Goal: Task Accomplishment & Management: Manage account settings

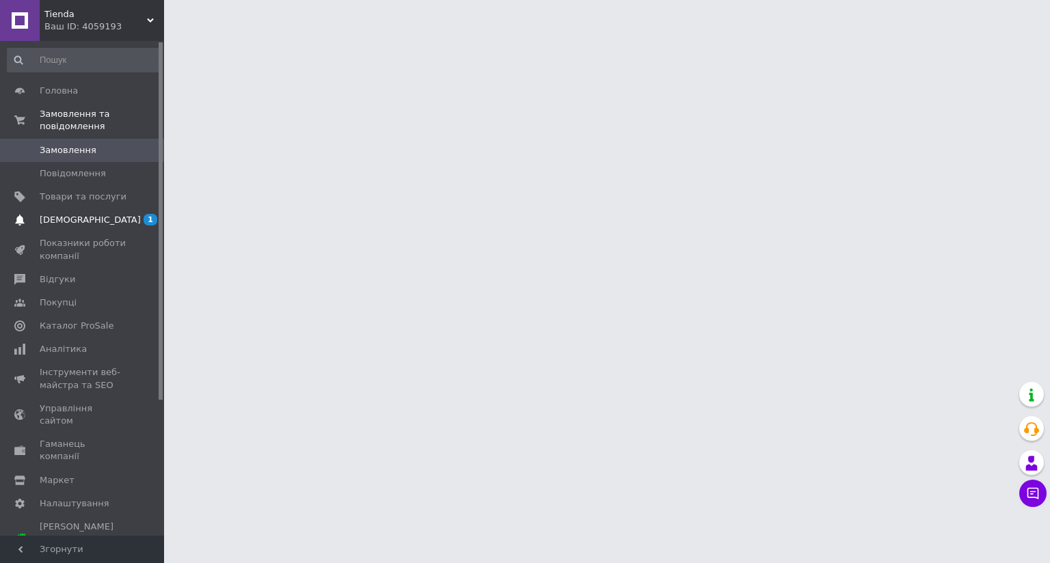
click at [91, 214] on span "[DEMOGRAPHIC_DATA]" at bounding box center [83, 220] width 87 height 12
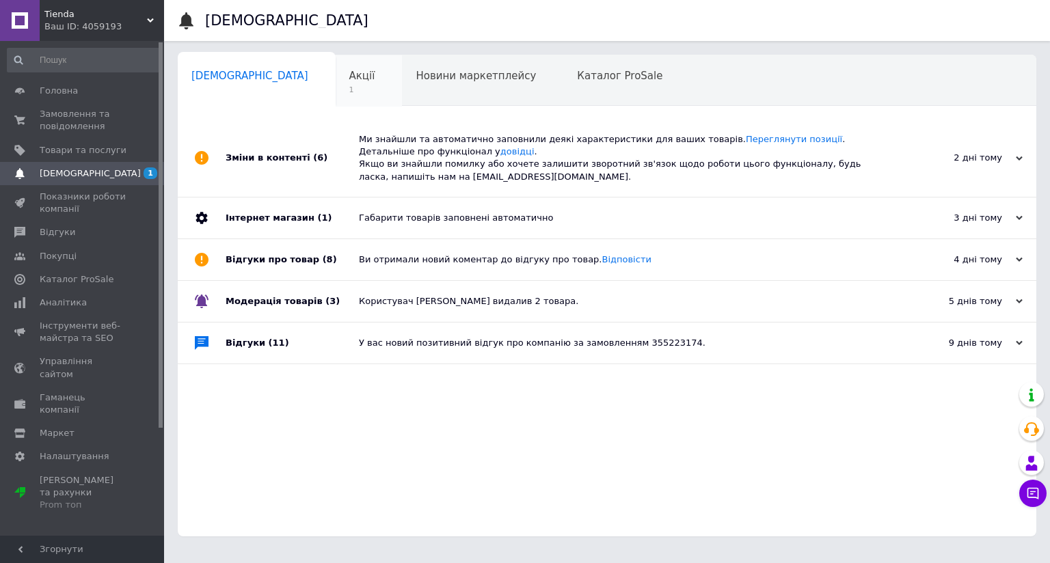
click at [336, 68] on div "Акції 1" at bounding box center [369, 81] width 67 height 52
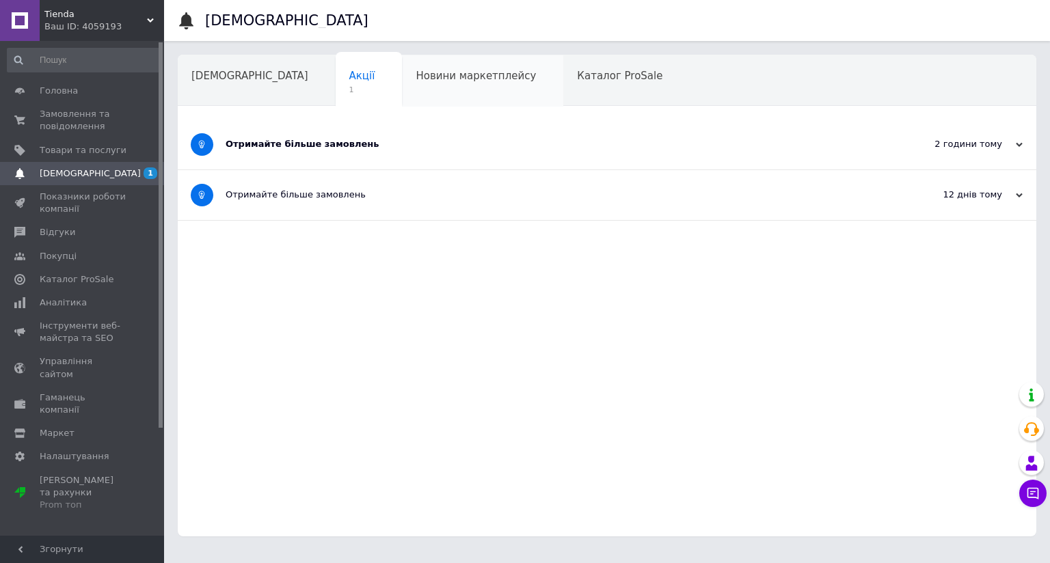
click at [416, 81] on span "Новини маркетплейсу" at bounding box center [476, 76] width 120 height 12
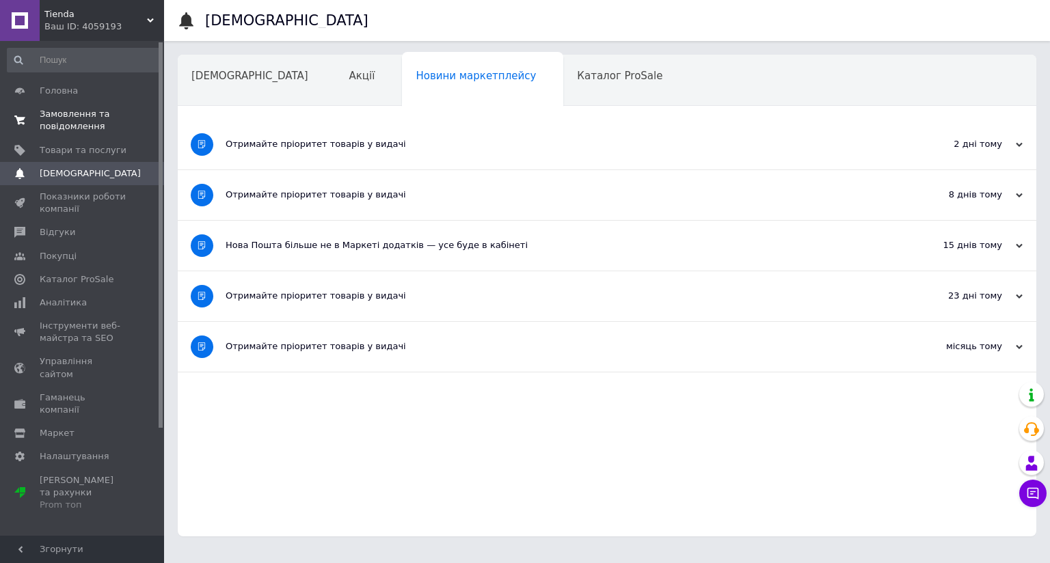
click at [99, 117] on span "Замовлення та повідомлення" at bounding box center [83, 120] width 87 height 25
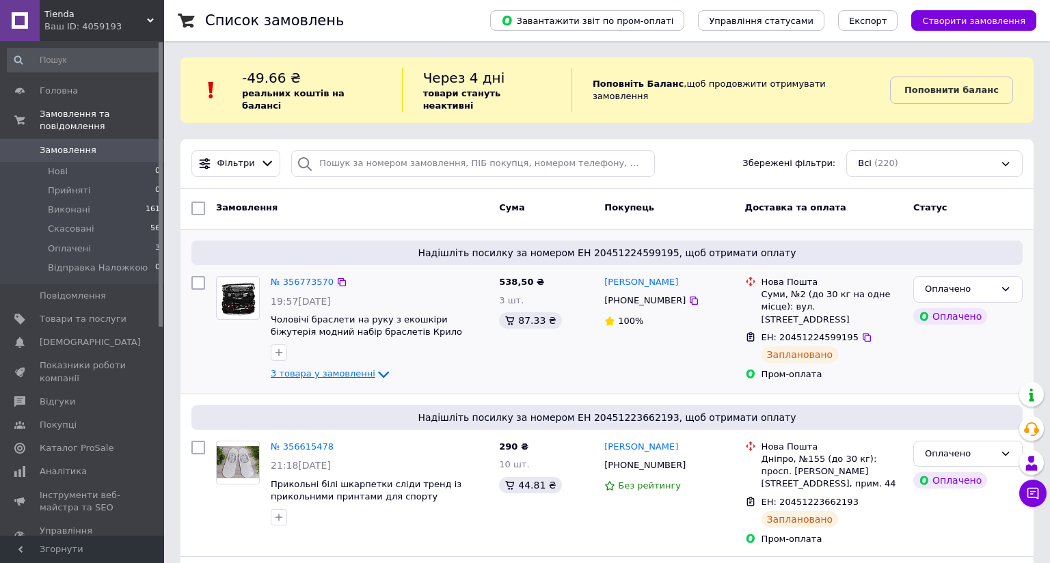
click at [353, 369] on span "3 товара у замовленні" at bounding box center [323, 374] width 105 height 10
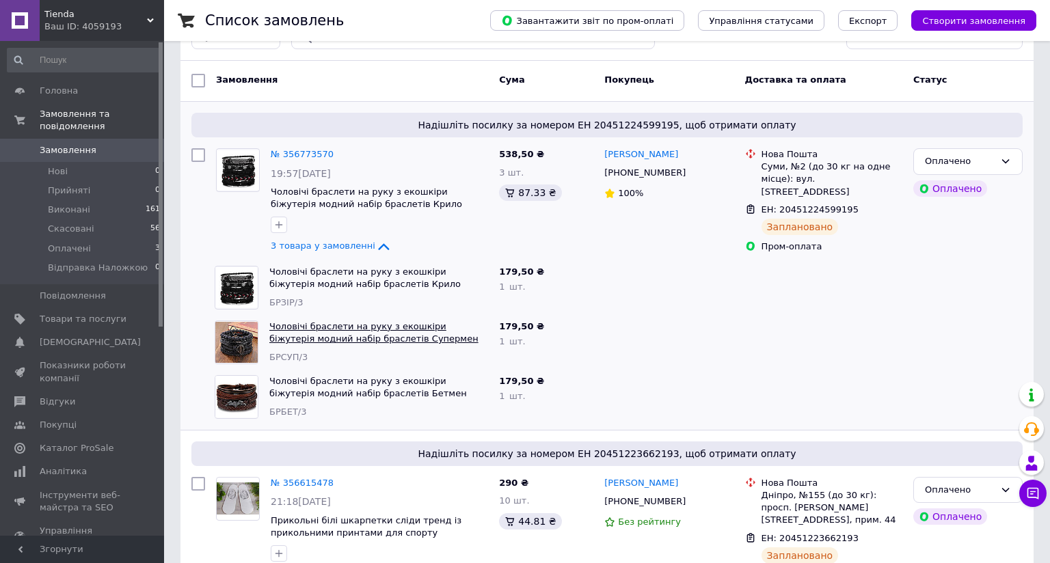
scroll to position [137, 0]
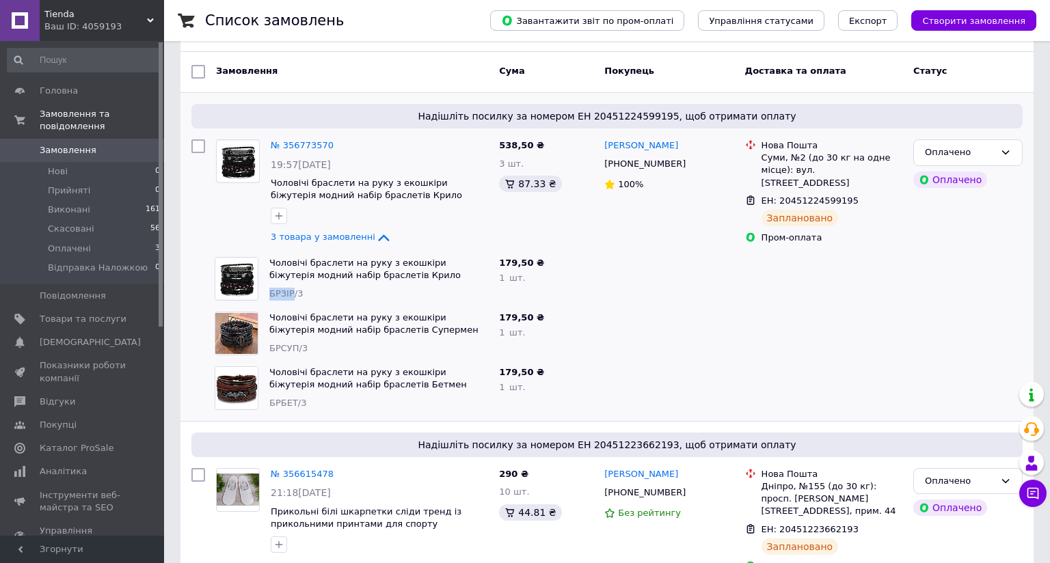
drag, startPoint x: 289, startPoint y: 284, endPoint x: 267, endPoint y: 284, distance: 22.6
click at [267, 284] on div "Чоловічі браслети на руку з екошкіри біжутерія модний набір браслетів Крило БРЗ…" at bounding box center [379, 279] width 230 height 55
copy span "БРЗІР"
drag, startPoint x: 298, startPoint y: 331, endPoint x: 265, endPoint y: 334, distance: 33.0
click at [265, 334] on div "Чоловічі браслети на руку з екошкіри біжутерія модний набір браслетів Супермен …" at bounding box center [379, 333] width 230 height 55
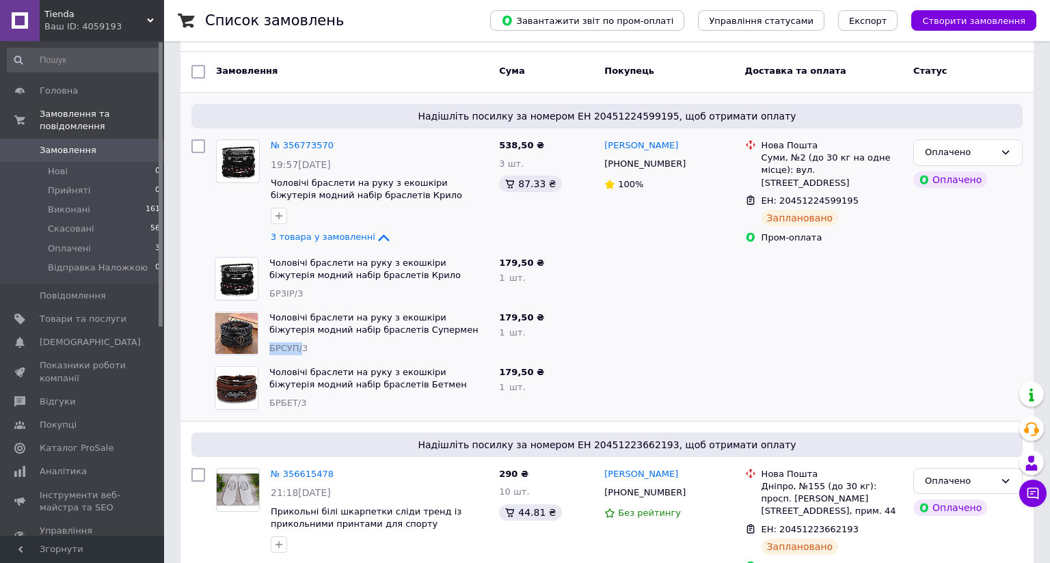
click at [296, 344] on div "Чоловічі браслети на руку з екошкіри біжутерія модний набір браслетів Супермен …" at bounding box center [379, 333] width 230 height 55
drag, startPoint x: 295, startPoint y: 332, endPoint x: 270, endPoint y: 333, distance: 25.3
click at [270, 343] on span "БРСУП/3" at bounding box center [288, 348] width 38 height 10
copy span "БРСУП"
click at [94, 313] on span "Товари та послуги" at bounding box center [83, 319] width 87 height 12
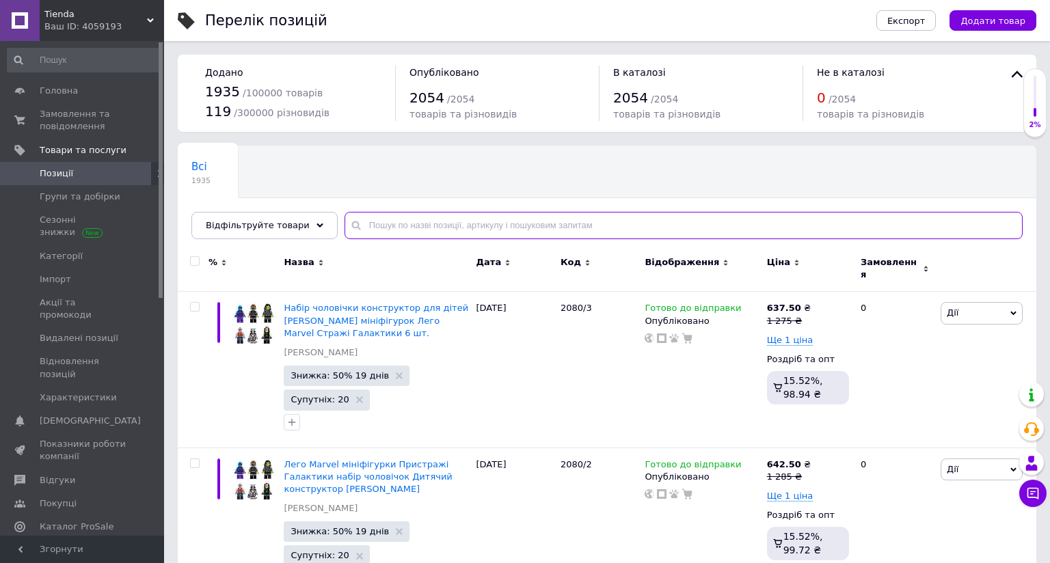
click at [487, 224] on input "text" at bounding box center [684, 225] width 678 height 27
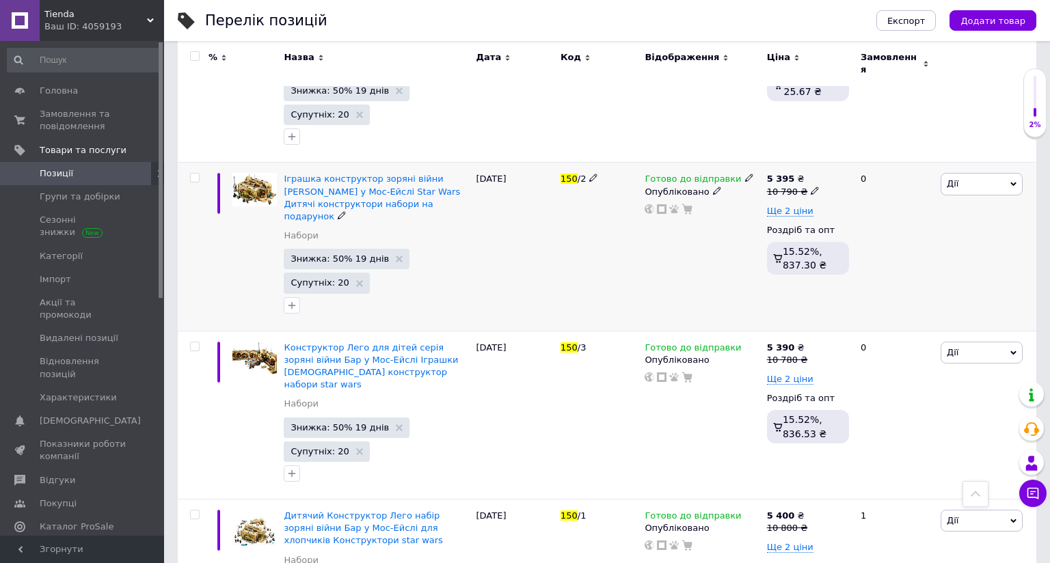
scroll to position [768, 0]
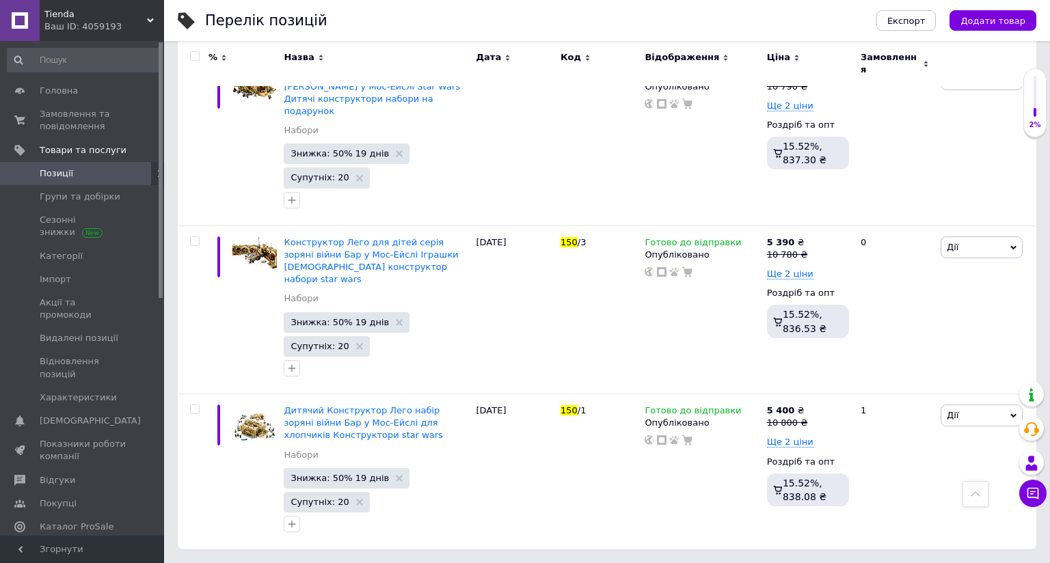
type input "150"
click at [111, 176] on span "Позиції" at bounding box center [83, 173] width 87 height 12
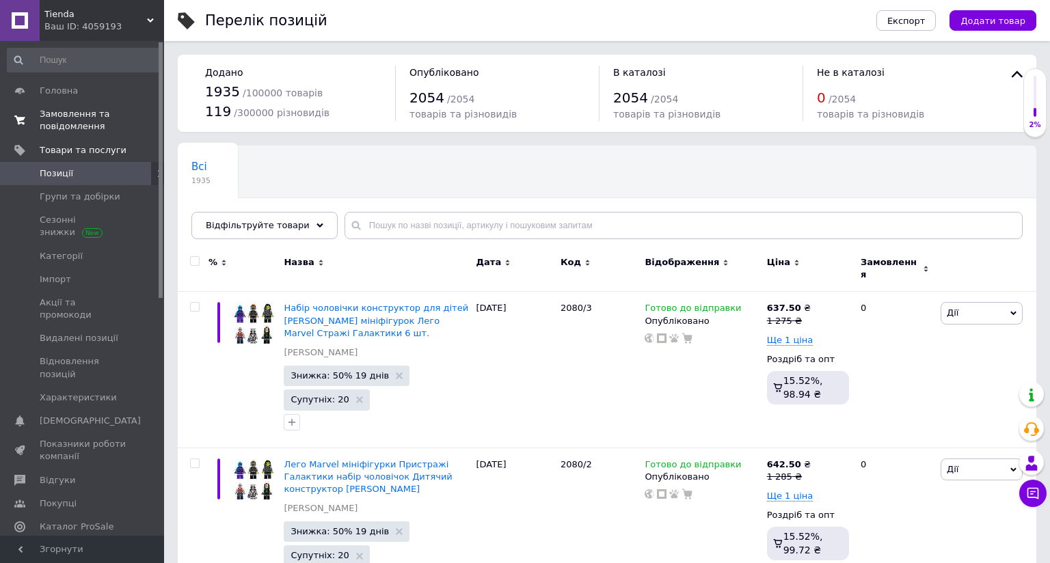
click at [75, 122] on span "Замовлення та повідомлення" at bounding box center [83, 120] width 87 height 25
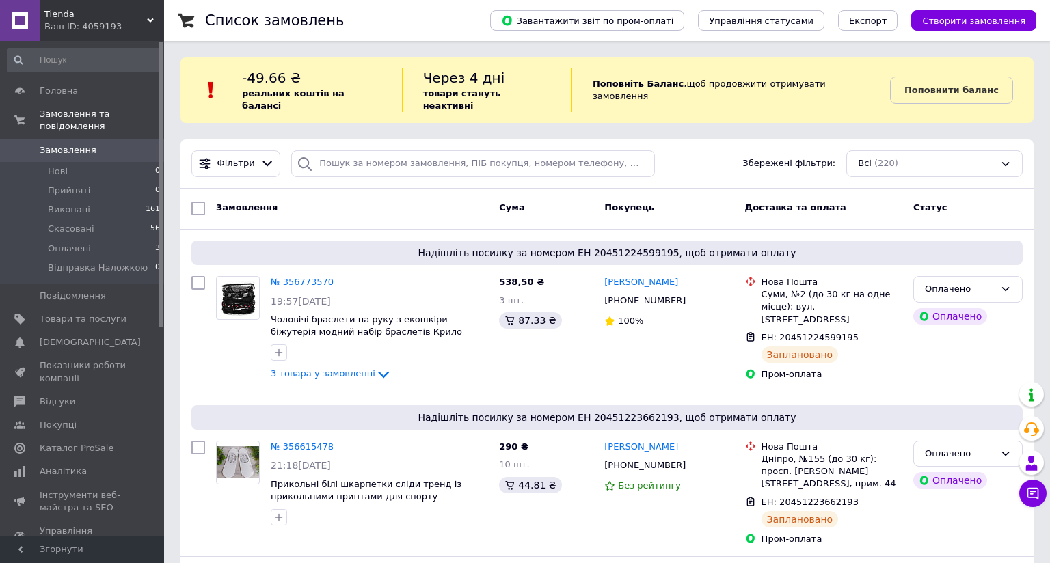
click at [397, 196] on div "Замовлення" at bounding box center [352, 208] width 283 height 25
click at [343, 369] on span "3 товара у замовленні" at bounding box center [323, 374] width 105 height 10
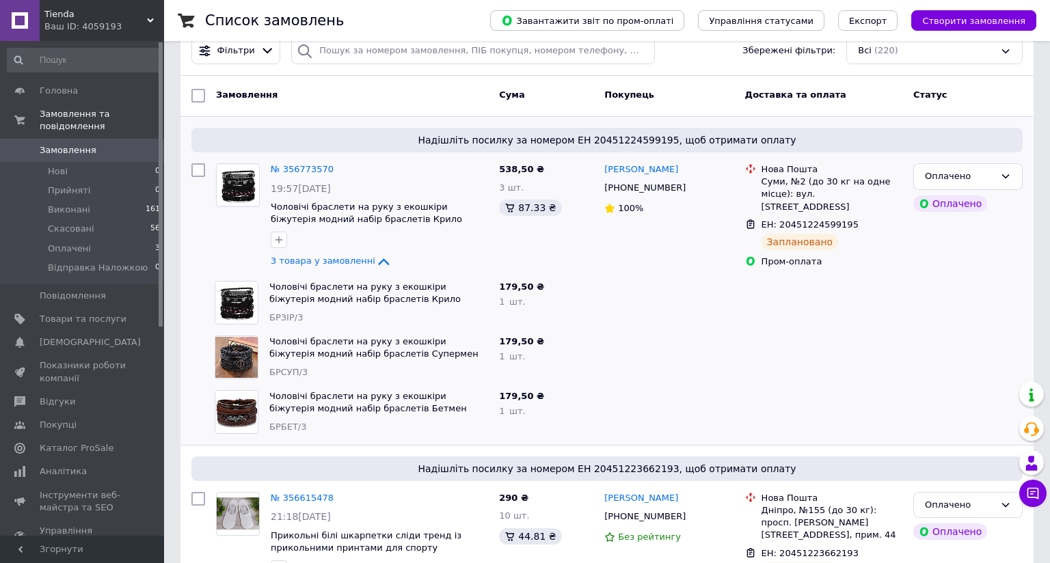
scroll to position [137, 0]
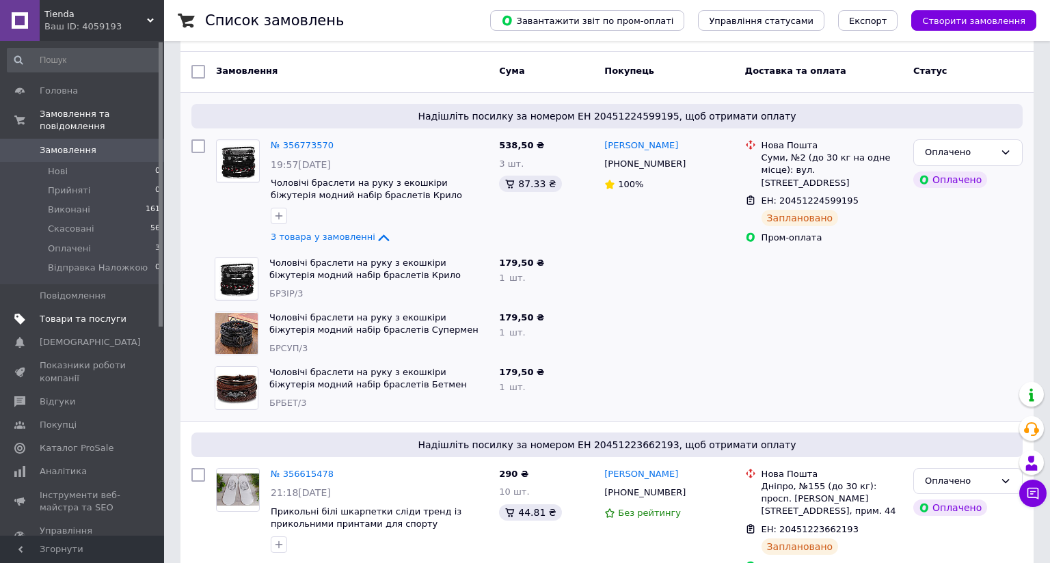
click at [98, 313] on span "Товари та послуги" at bounding box center [83, 319] width 87 height 12
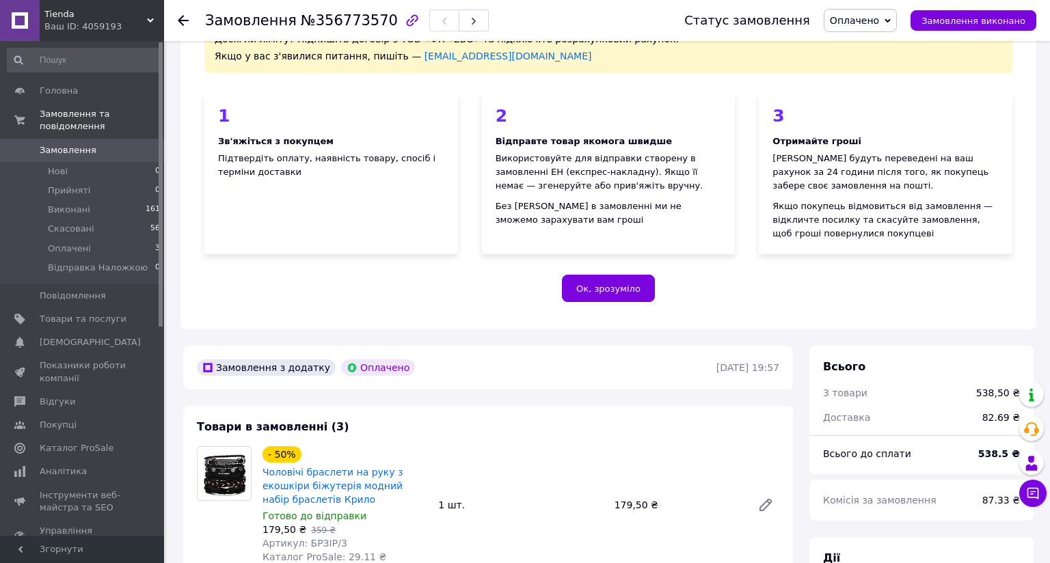
scroll to position [410, 0]
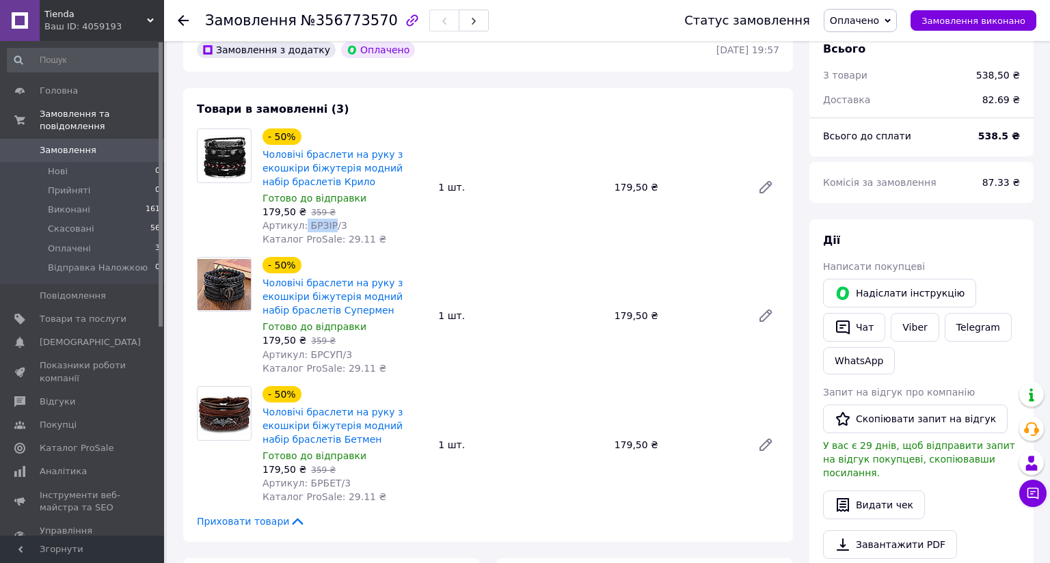
drag, startPoint x: 327, startPoint y: 226, endPoint x: 301, endPoint y: 226, distance: 26.0
click at [301, 226] on span "Артикул: БРЗІР/3" at bounding box center [305, 225] width 85 height 11
click at [306, 225] on span "Артикул: БРЗІР/3" at bounding box center [305, 225] width 85 height 11
drag, startPoint x: 325, startPoint y: 224, endPoint x: 304, endPoint y: 224, distance: 21.9
click at [304, 224] on span "Артикул: БРЗІР/3" at bounding box center [305, 225] width 85 height 11
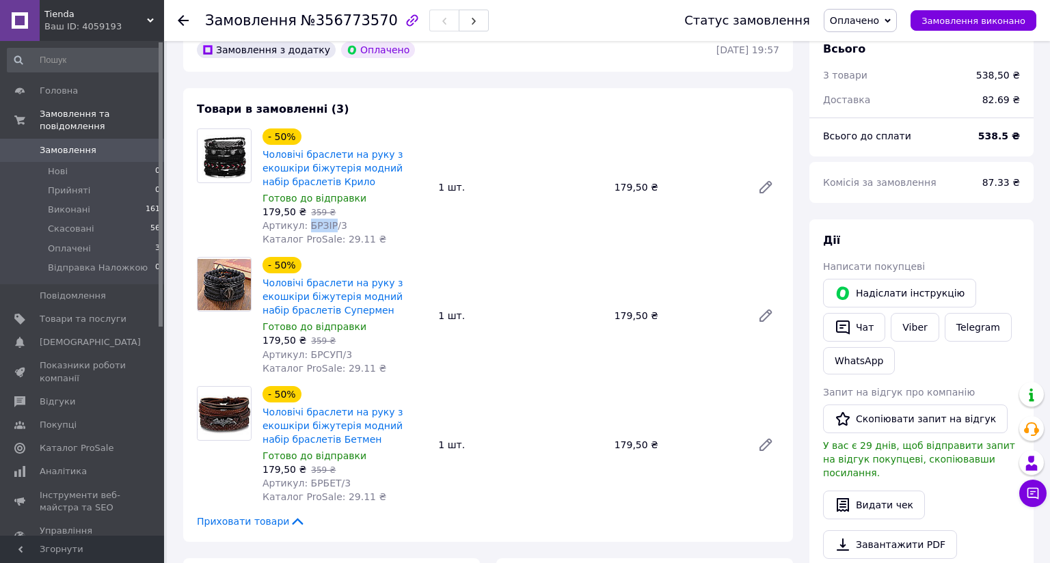
copy span "БРЗІР"
drag, startPoint x: 332, startPoint y: 355, endPoint x: 304, endPoint y: 351, distance: 29.0
click at [304, 351] on span "Артикул: БРСУП/3" at bounding box center [308, 354] width 90 height 11
copy span "БРСУП"
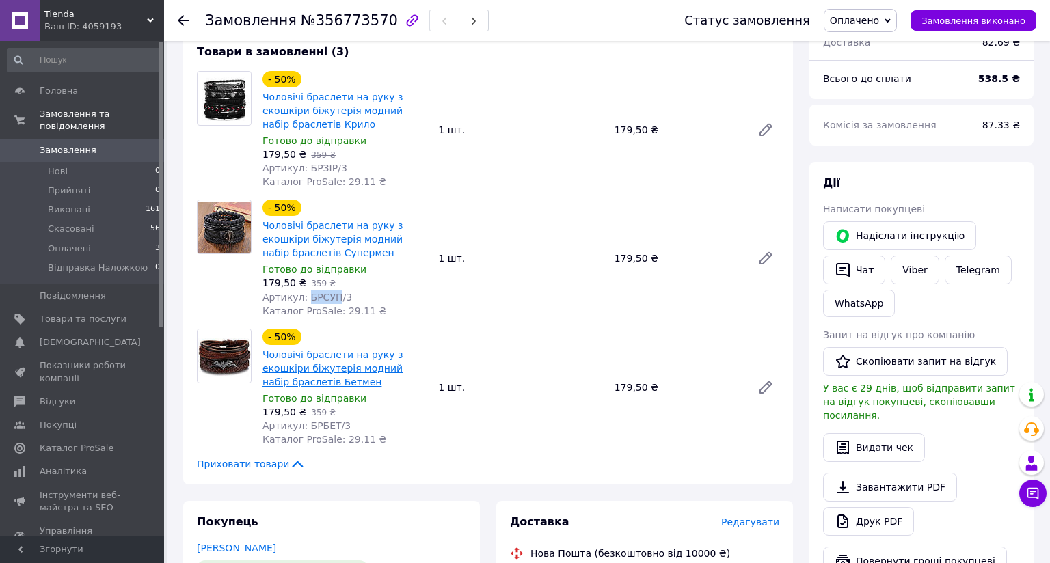
scroll to position [547, 0]
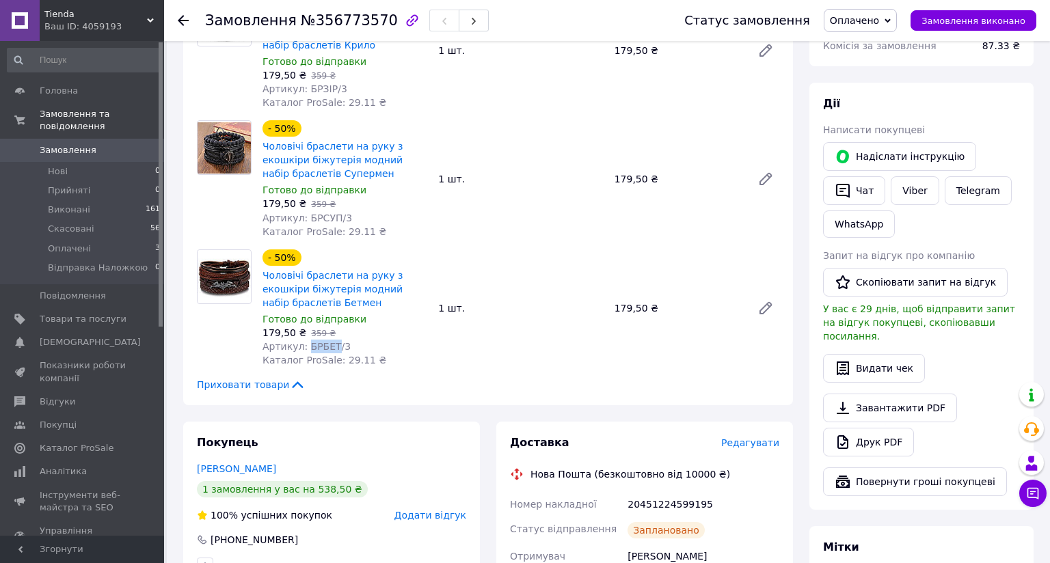
drag, startPoint x: 328, startPoint y: 349, endPoint x: 303, endPoint y: 348, distance: 25.3
click at [303, 348] on span "Артикул: БРБЕТ/3" at bounding box center [307, 346] width 88 height 11
copy span "БРБЕТ"
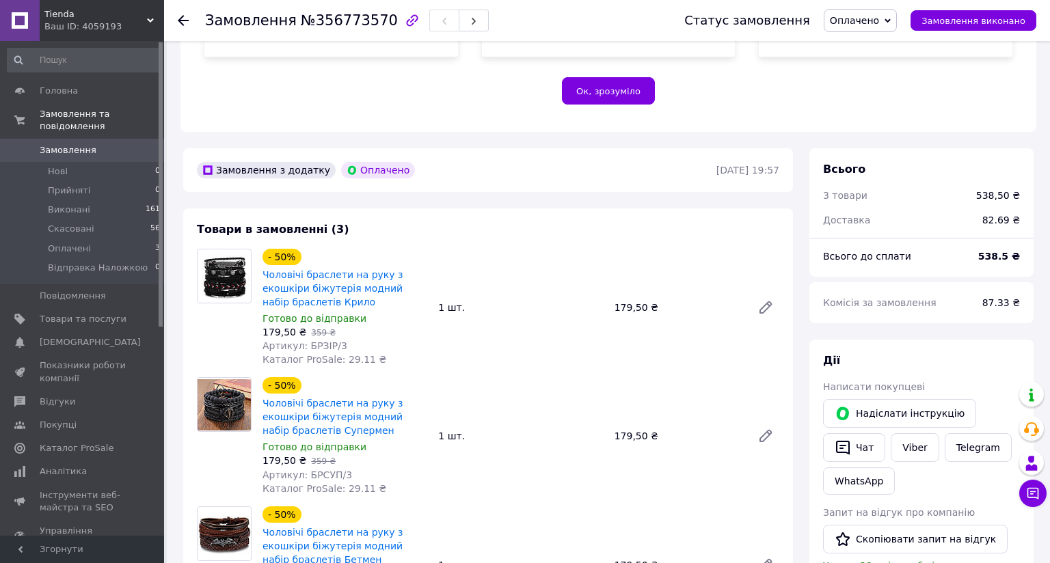
scroll to position [273, 0]
